Goal: Task Accomplishment & Management: Use online tool/utility

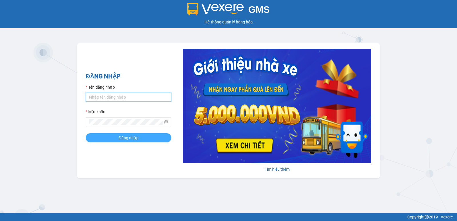
type input "pvgodau.dongphuoc"
click at [106, 140] on button "Đăng nhập" at bounding box center [129, 137] width 86 height 9
